Goal: Complete application form

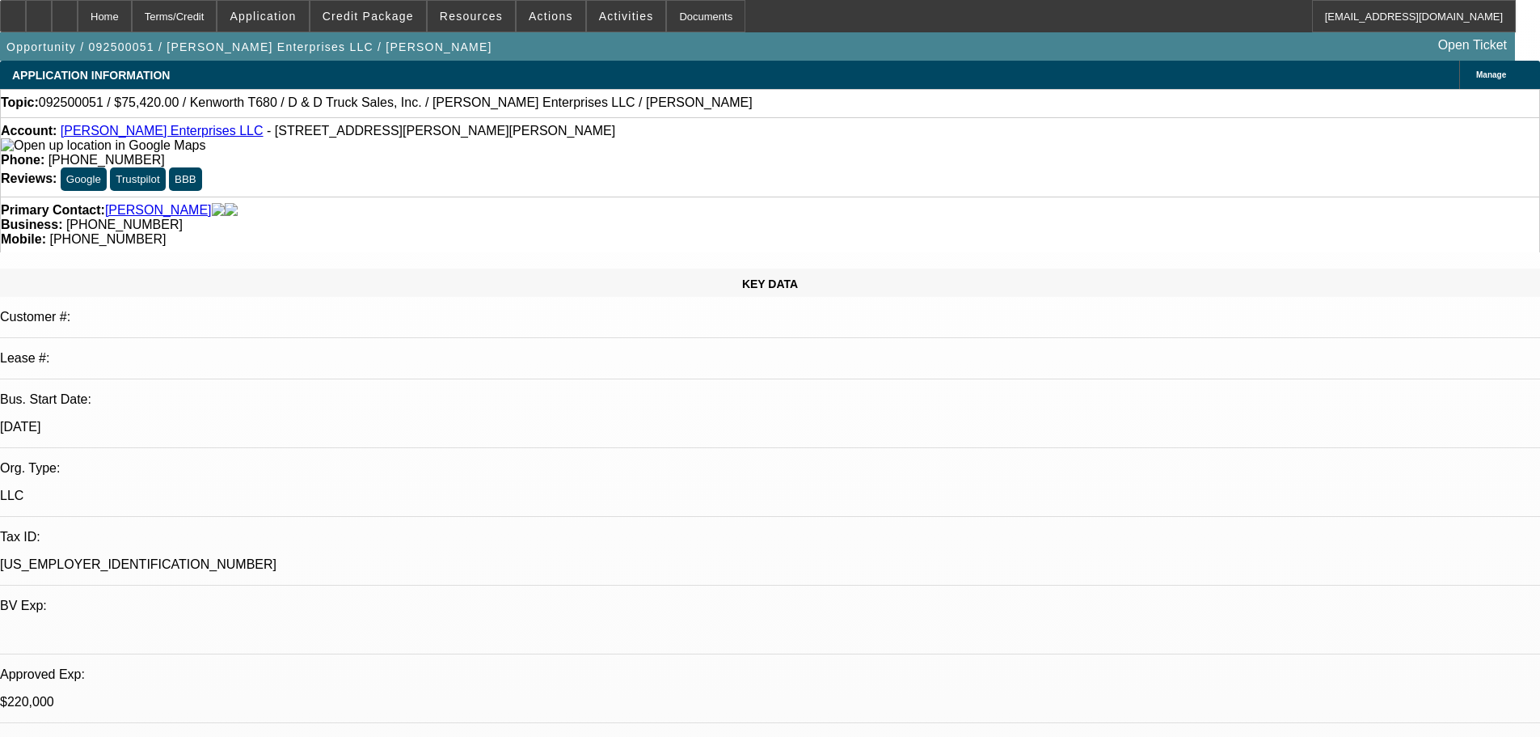
select select "0.1"
select select "0"
select select "3"
select select "0"
select select "6"
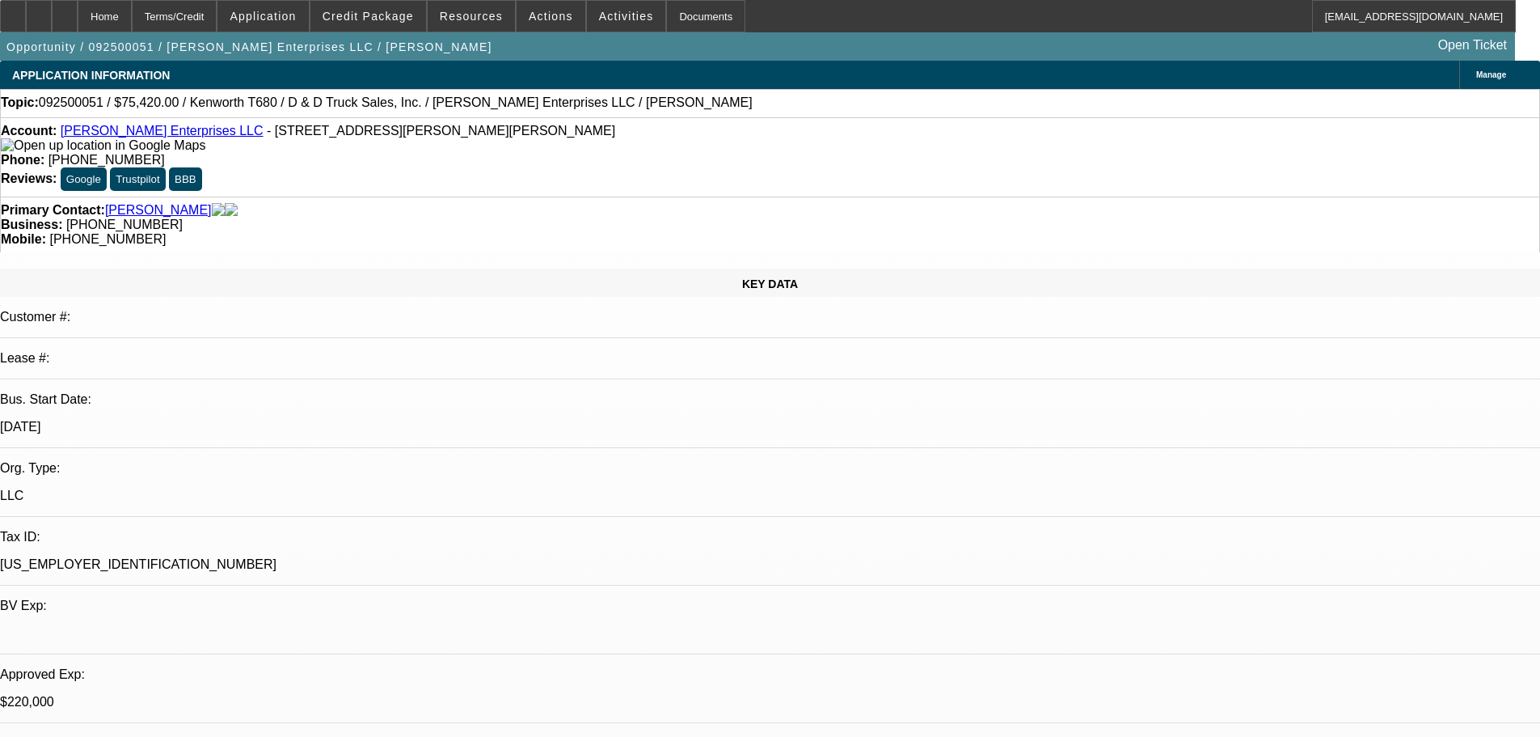
select select "0"
select select "3"
select select "0"
select select "6"
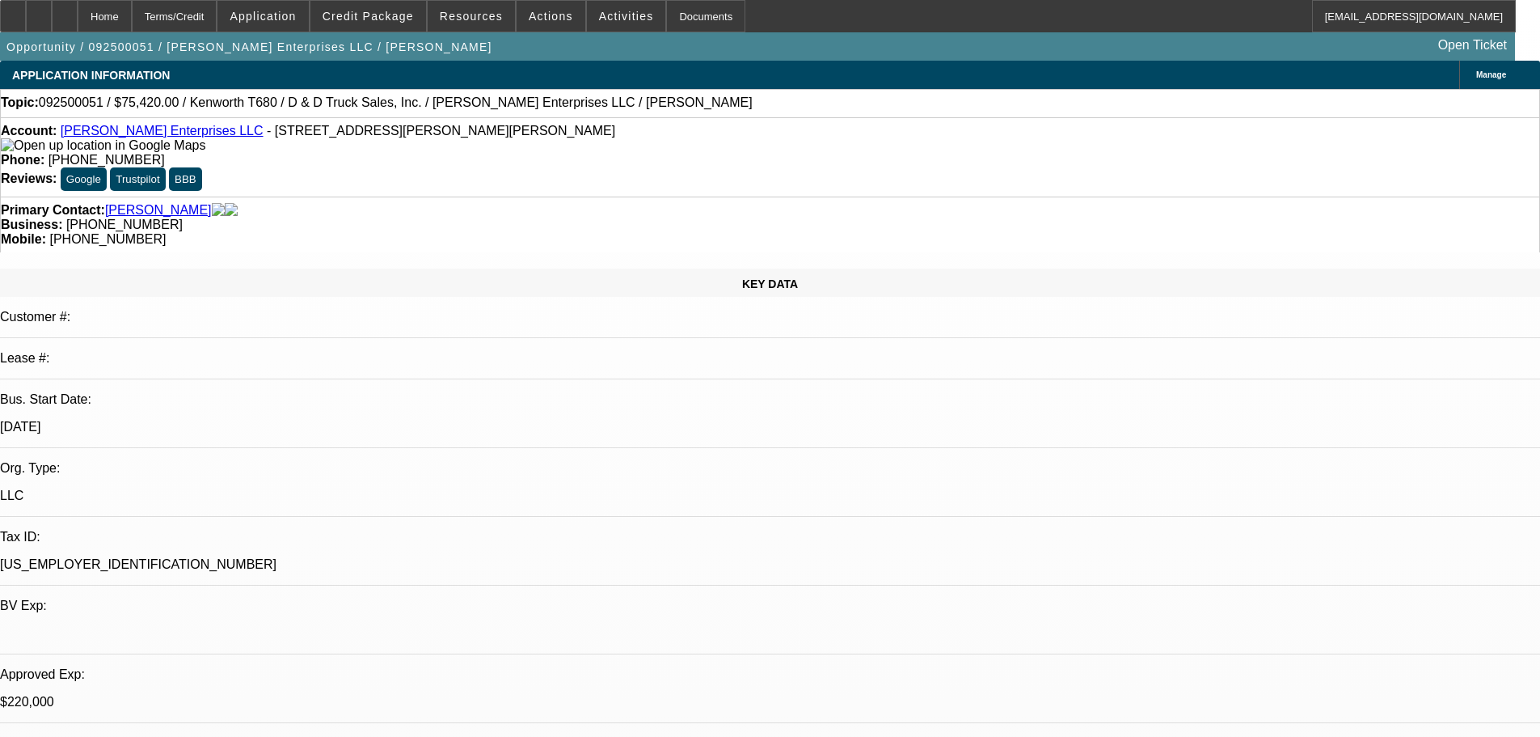
select select "0"
select select "3"
select select "0"
select select "6"
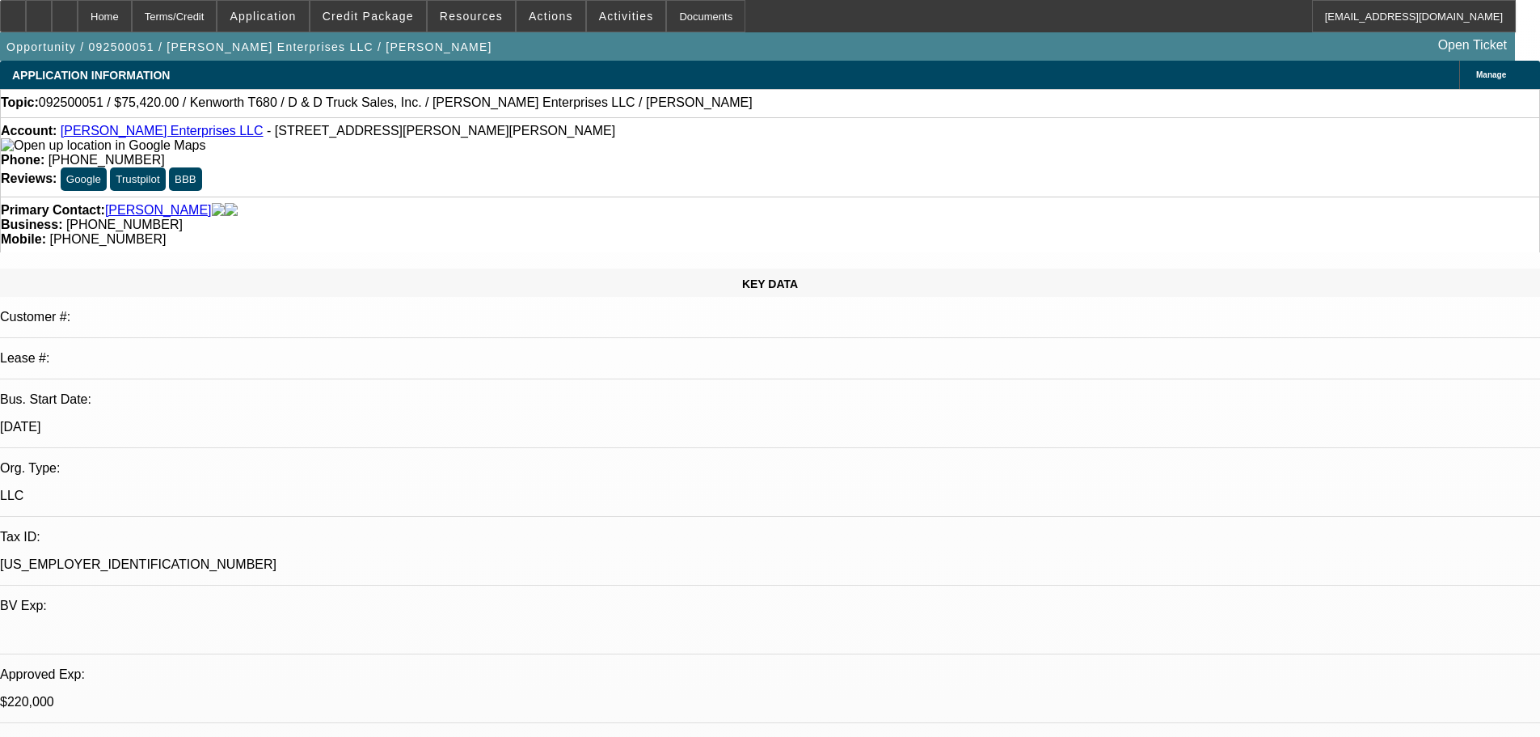
select select "0"
select select "3"
select select "0"
select select "6"
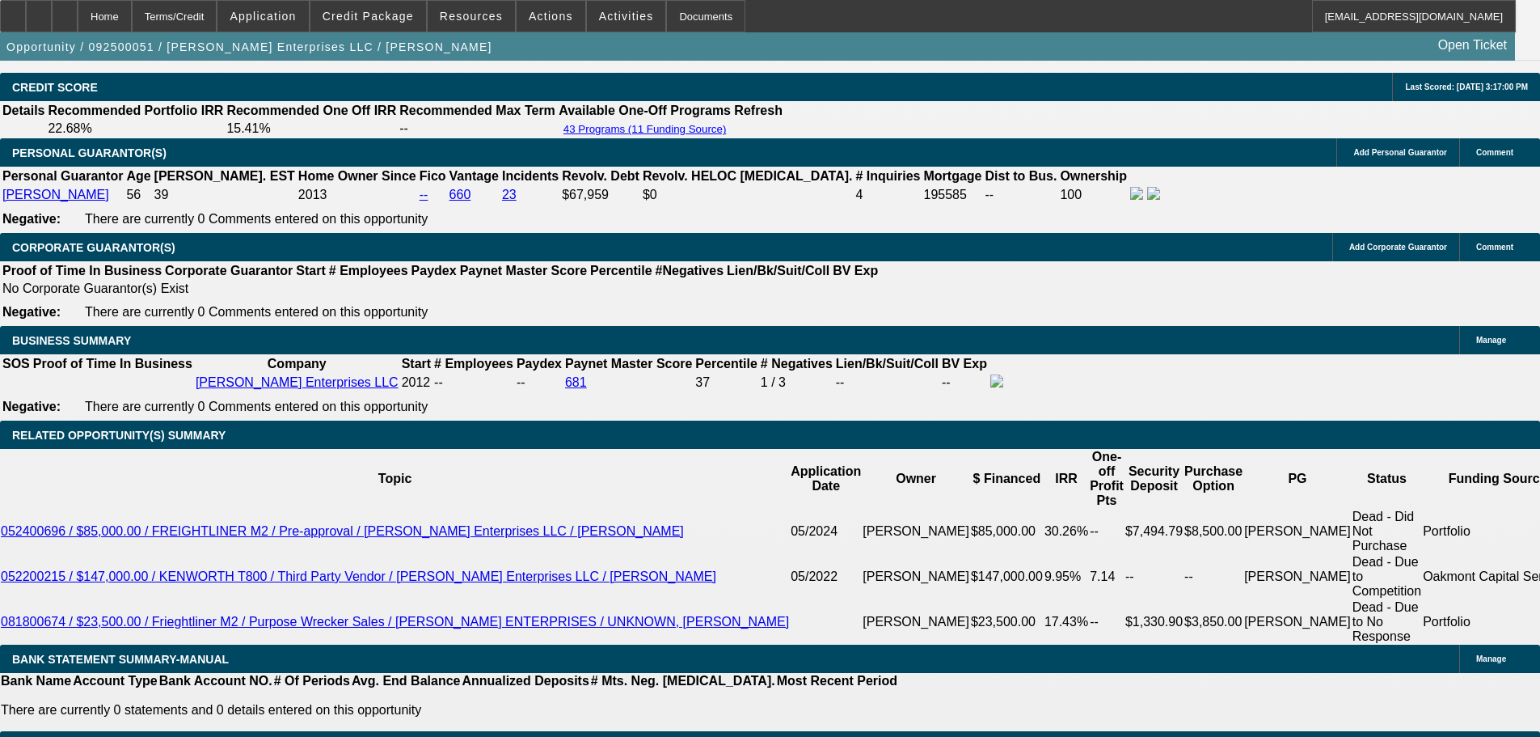
scroll to position [1998, 0]
